Goal: Navigation & Orientation: Find specific page/section

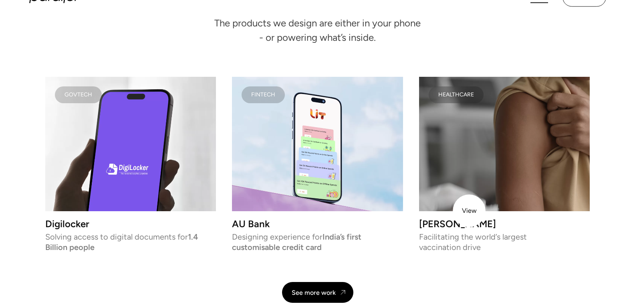
scroll to position [1682, 0]
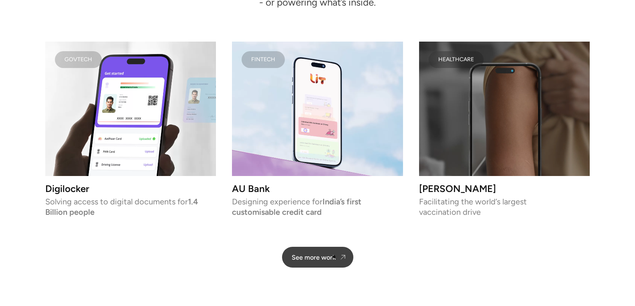
click at [334, 257] on div "See more work" at bounding box center [313, 258] width 44 height 8
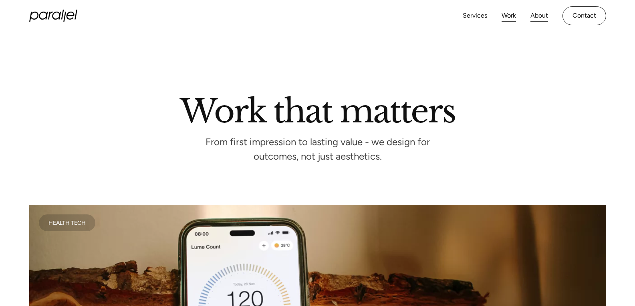
click at [537, 16] on link "About" at bounding box center [539, 16] width 18 height 12
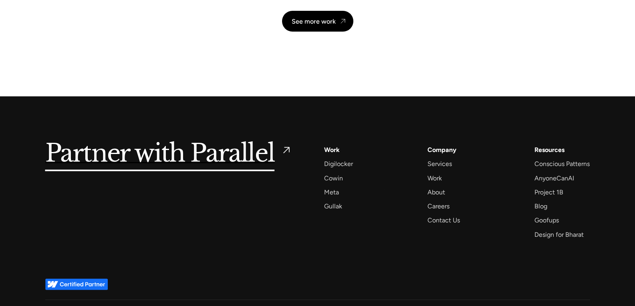
scroll to position [1935, 0]
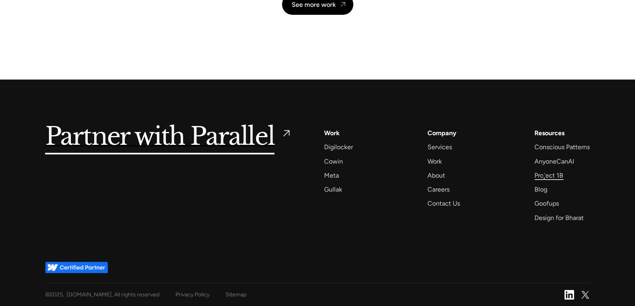
click at [544, 176] on div "Project 1B" at bounding box center [548, 175] width 29 height 11
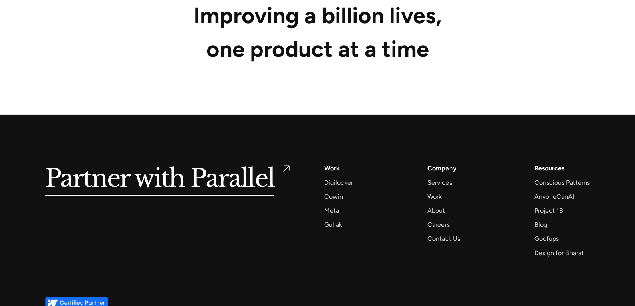
scroll to position [4212, 0]
